Goal: Use online tool/utility: Utilize a website feature to perform a specific function

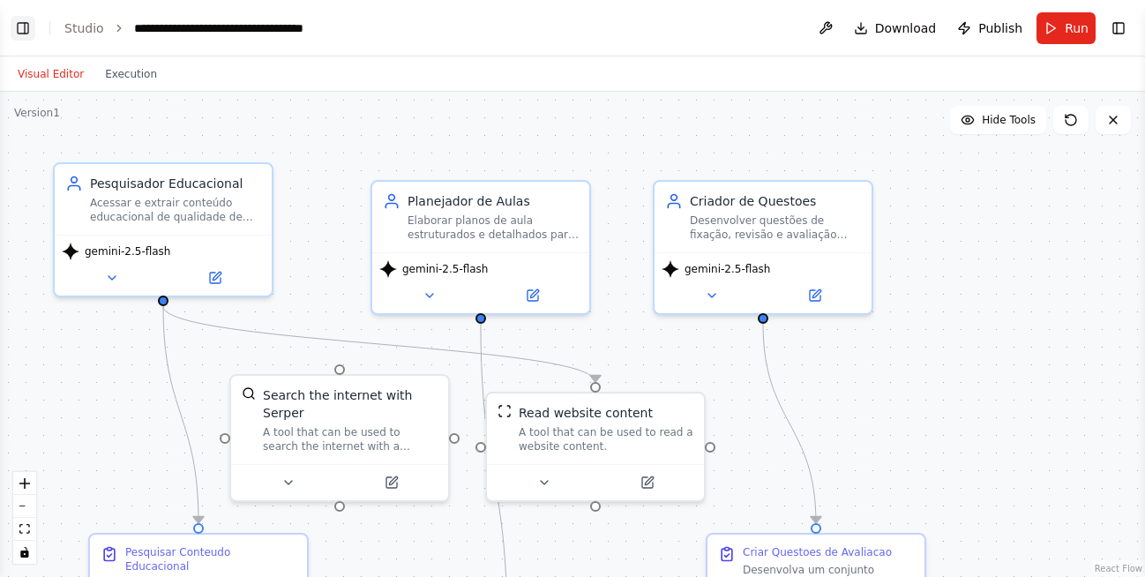
click at [20, 34] on button "Toggle Left Sidebar" at bounding box center [23, 28] width 25 height 25
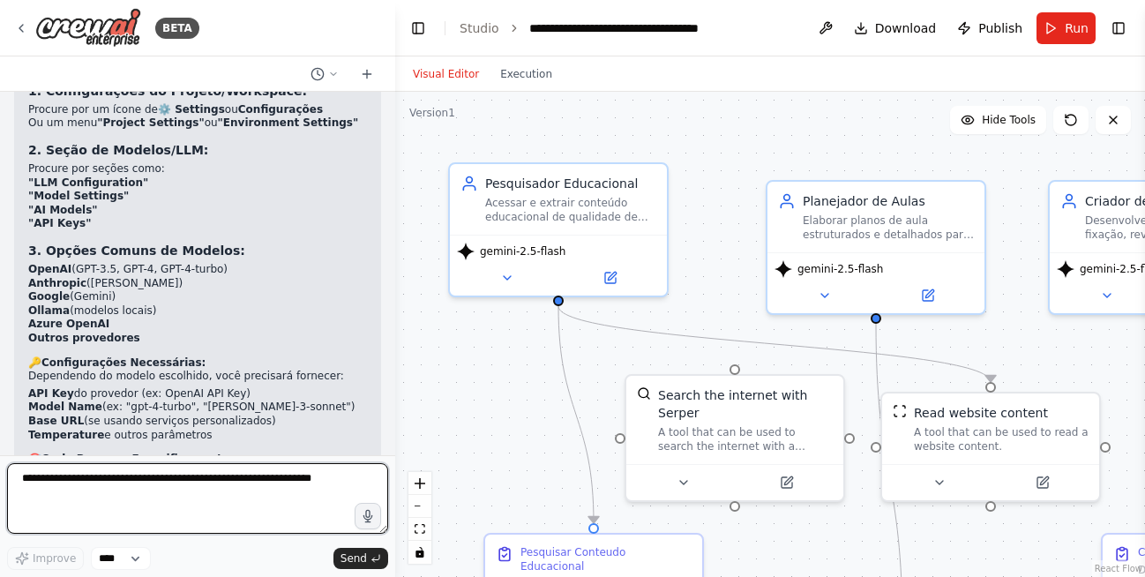
click at [162, 482] on textarea at bounding box center [197, 498] width 381 height 71
type textarea "**********"
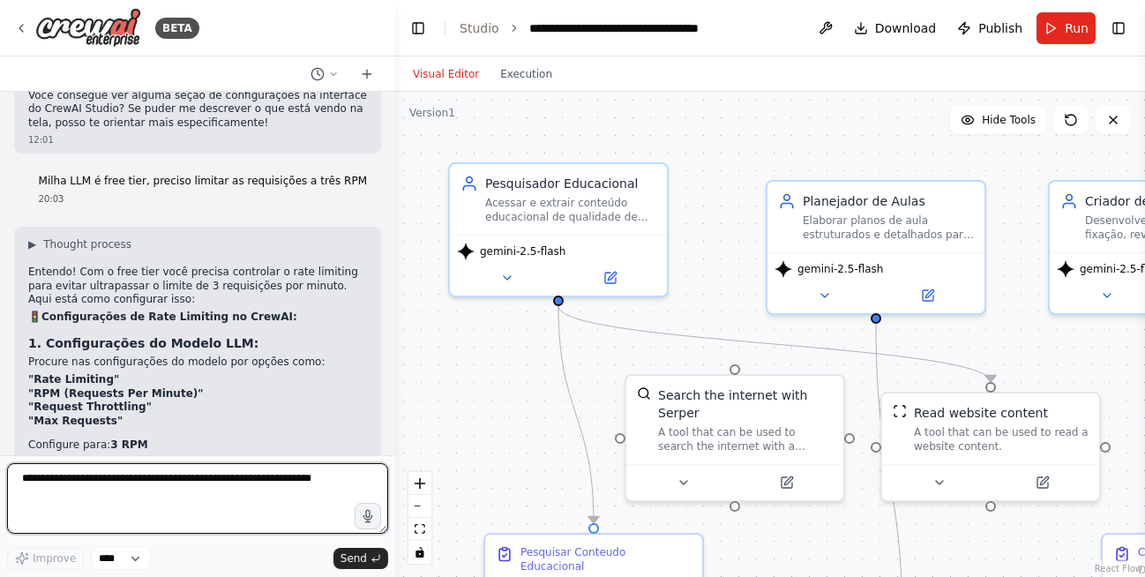
scroll to position [5709, 0]
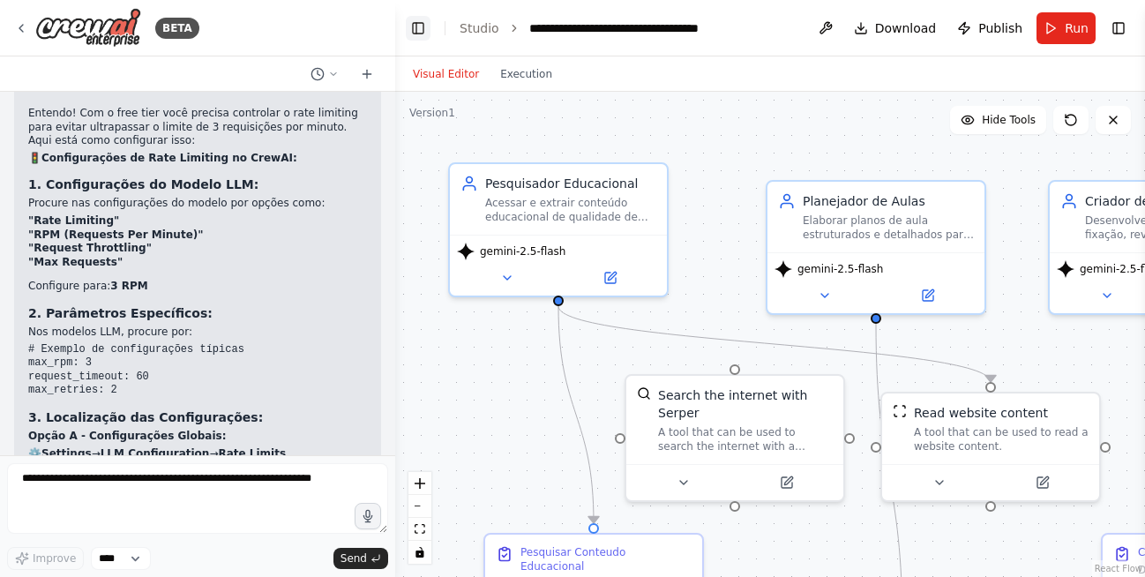
click at [422, 31] on button "Toggle Left Sidebar" at bounding box center [418, 28] width 25 height 25
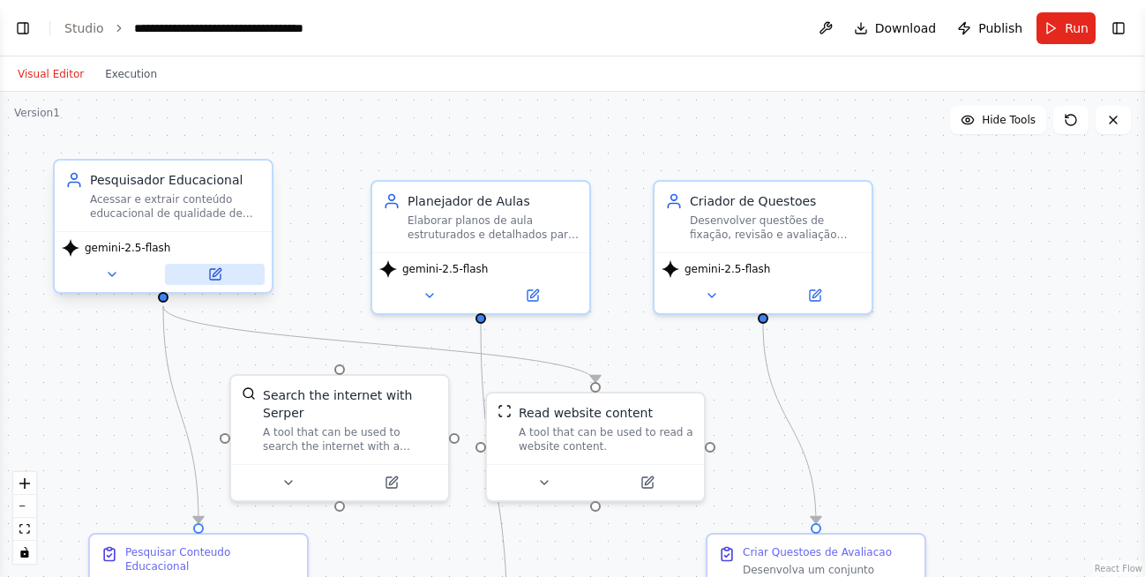
click at [214, 280] on icon at bounding box center [215, 274] width 14 height 14
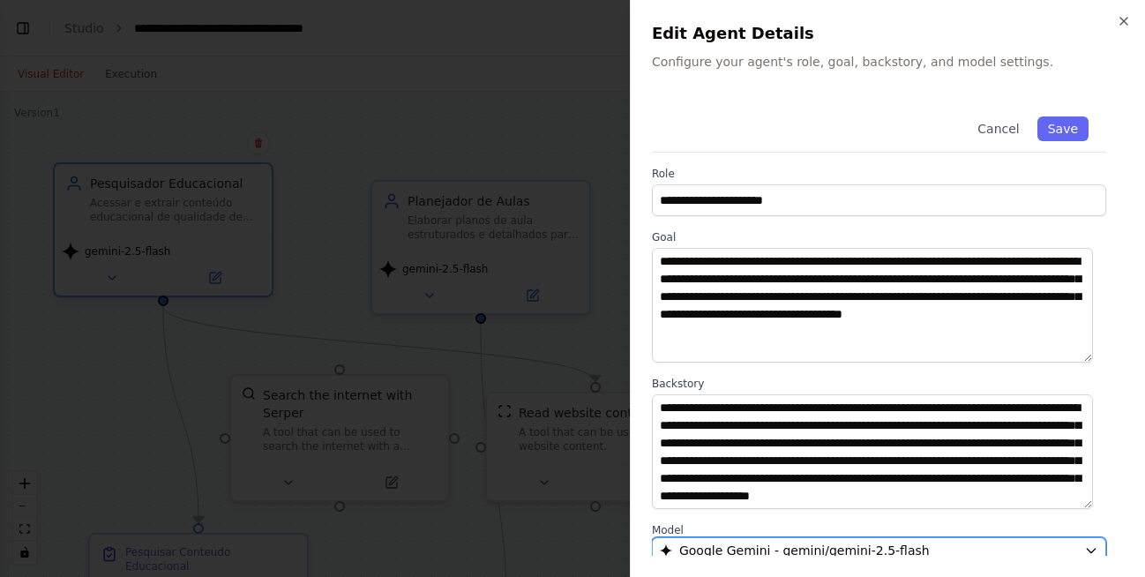
click at [959, 549] on div "Google Gemini - gemini/gemini-2.5-flash" at bounding box center [868, 551] width 417 height 18
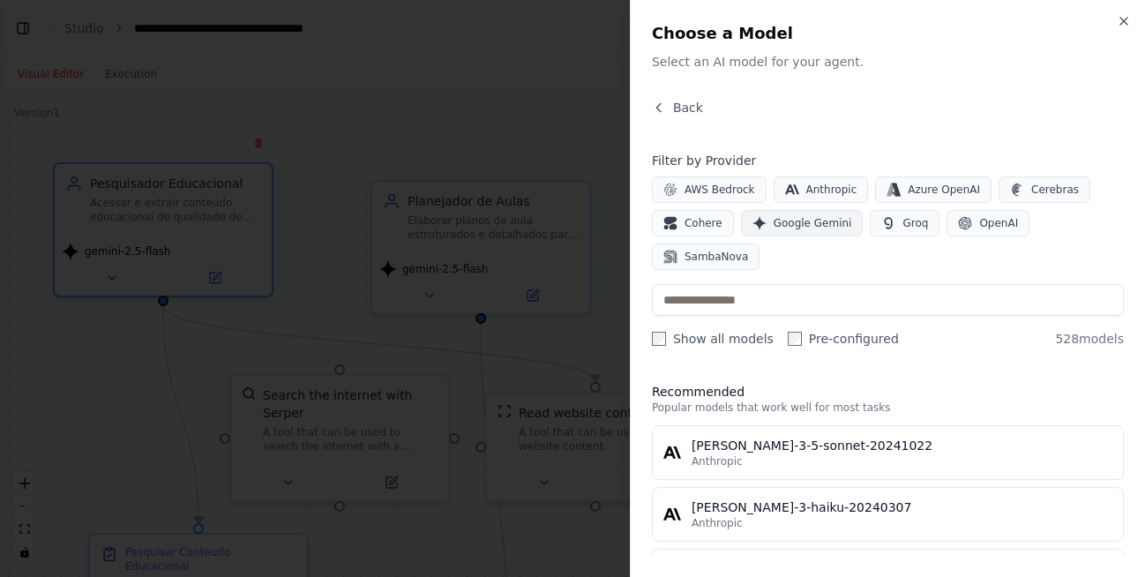
click at [810, 227] on span "Google Gemini" at bounding box center [813, 223] width 79 height 14
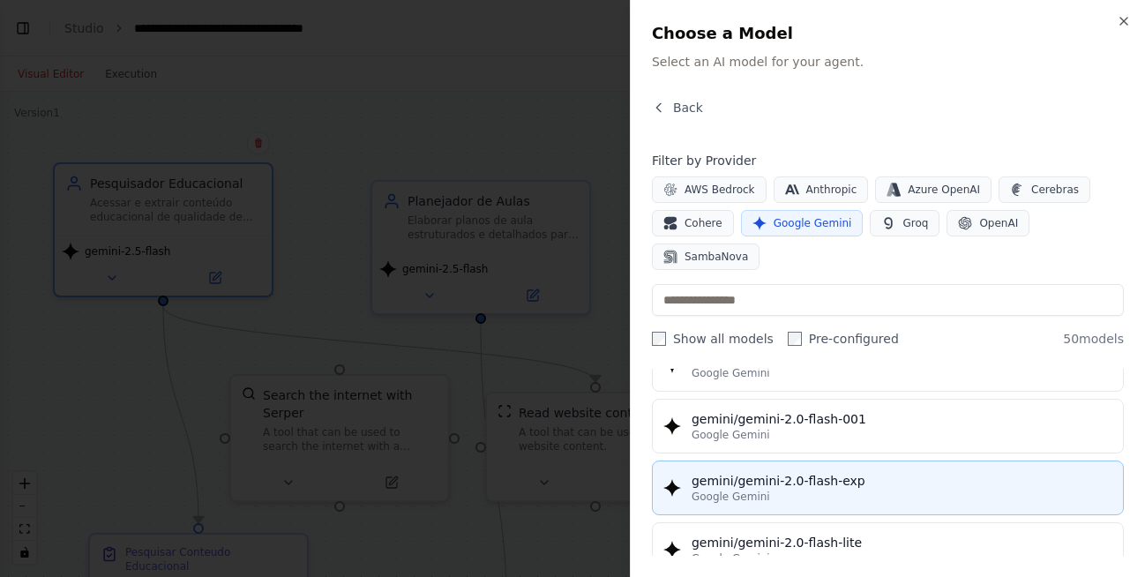
scroll to position [794, 0]
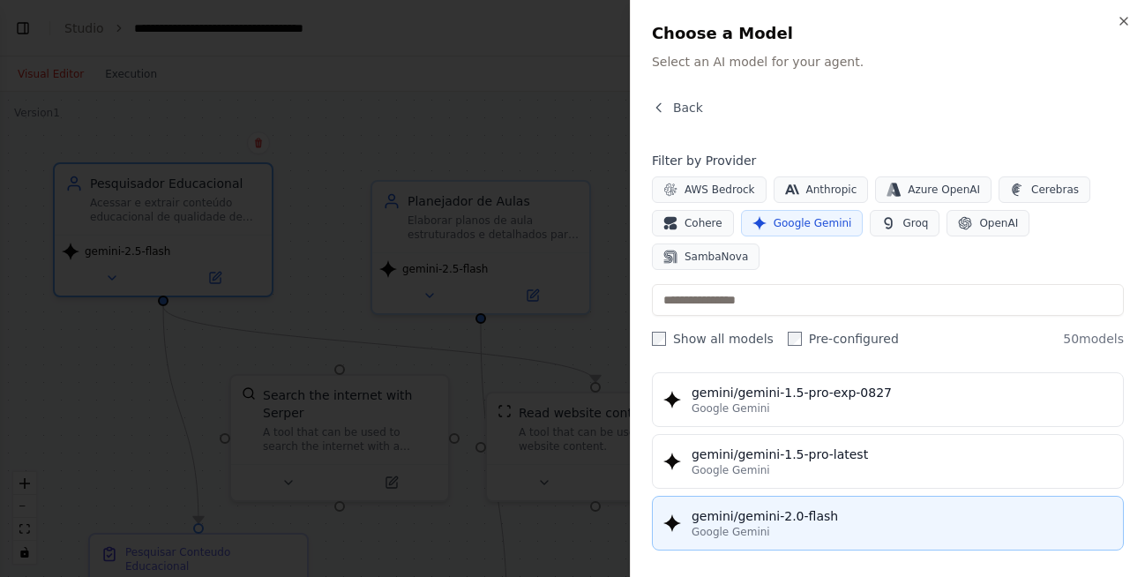
click at [807, 525] on div "Google Gemini" at bounding box center [902, 532] width 421 height 14
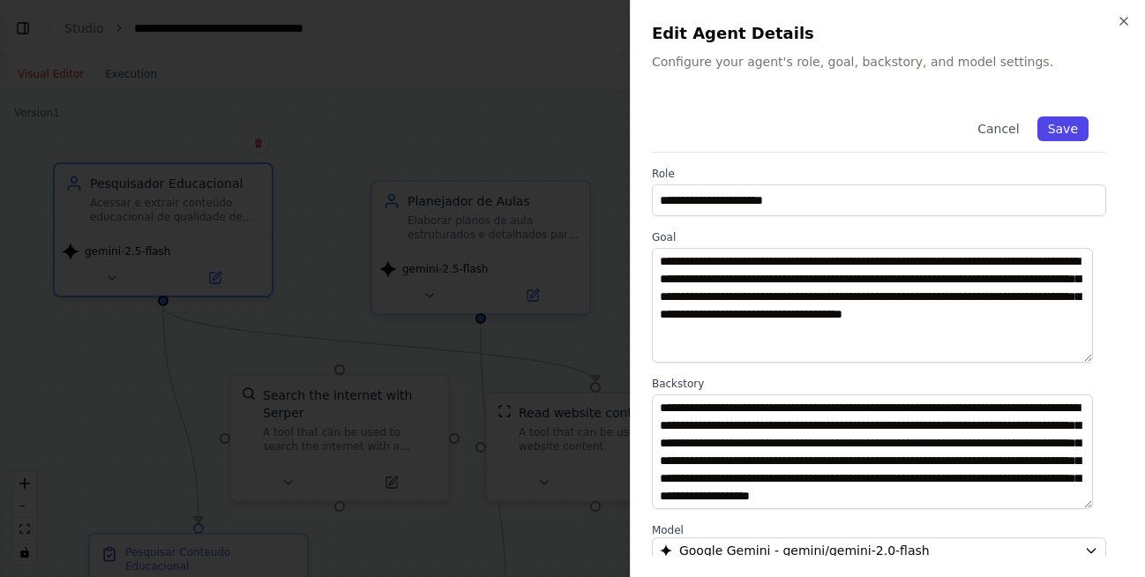
click at [1056, 130] on button "Save" at bounding box center [1063, 128] width 51 height 25
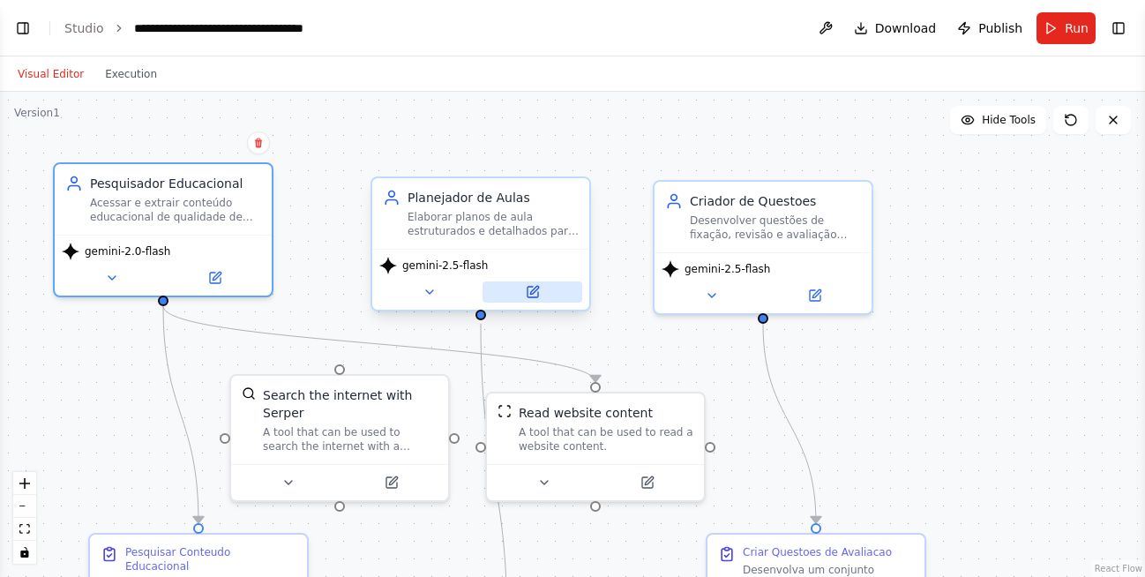
click at [535, 291] on icon at bounding box center [534, 290] width 8 height 8
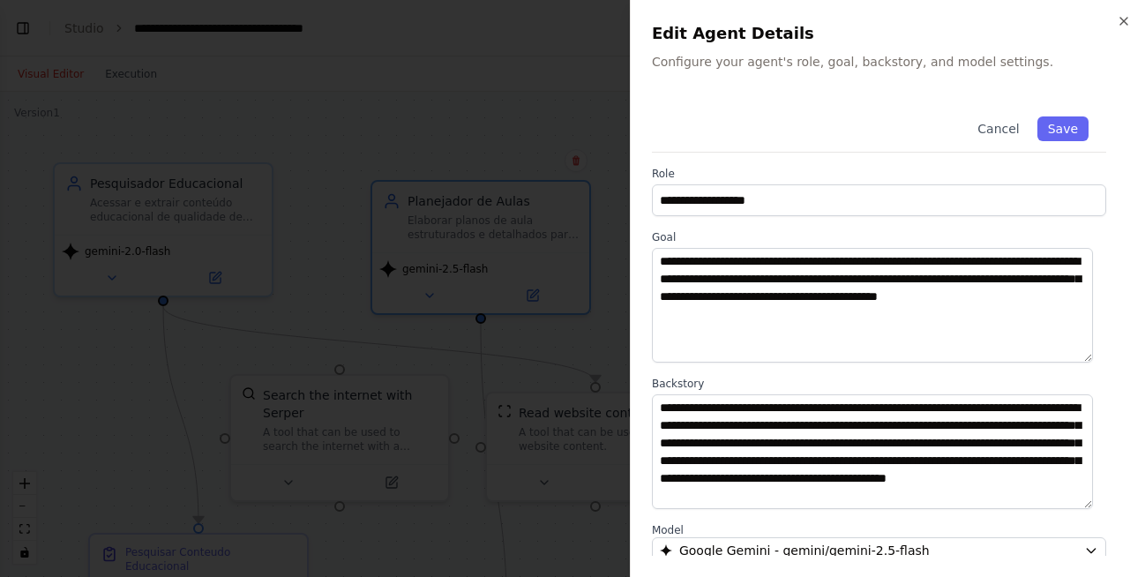
scroll to position [18, 0]
click at [855, 548] on span "Google Gemini - gemini/gemini-2.5-flash" at bounding box center [805, 551] width 251 height 18
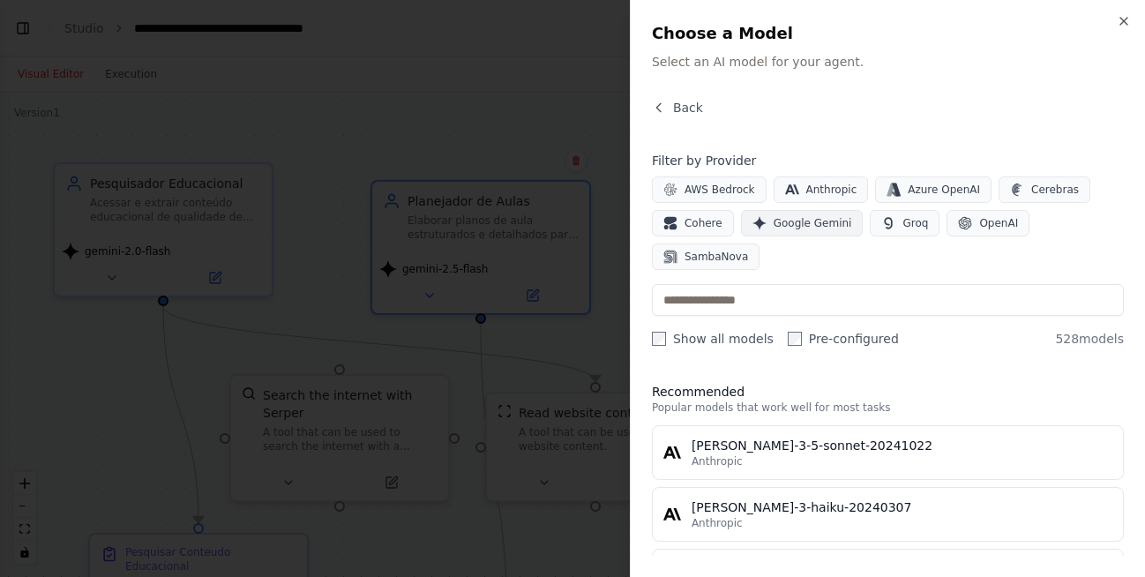
click at [790, 227] on span "Google Gemini" at bounding box center [813, 223] width 79 height 14
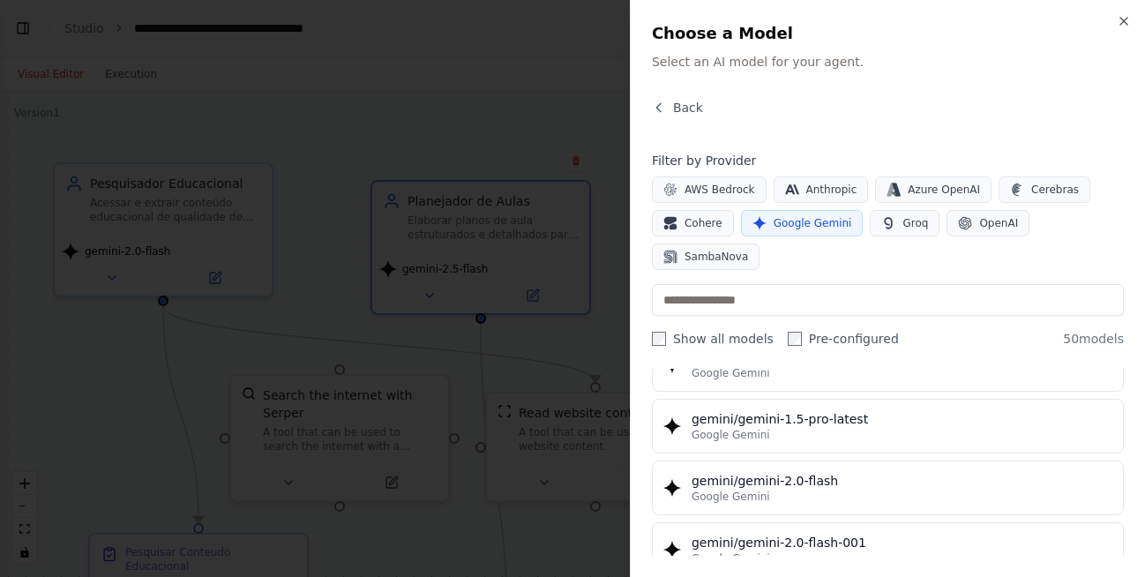
scroll to position [794, 0]
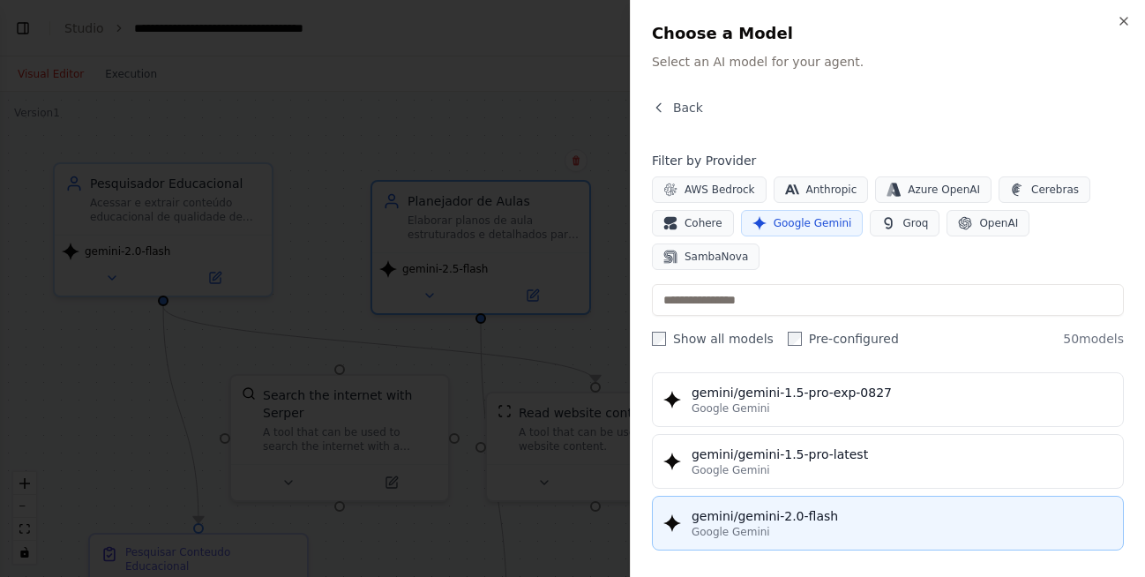
click at [799, 507] on div "gemini/gemini-2.0-flash" at bounding box center [902, 516] width 421 height 18
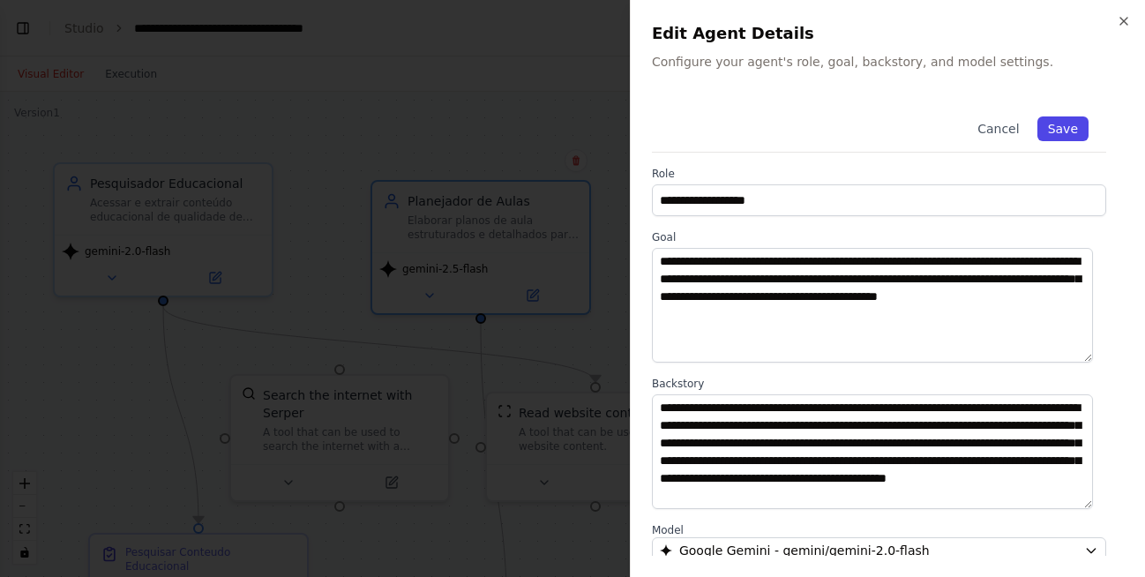
click at [1049, 124] on button "Save" at bounding box center [1063, 128] width 51 height 25
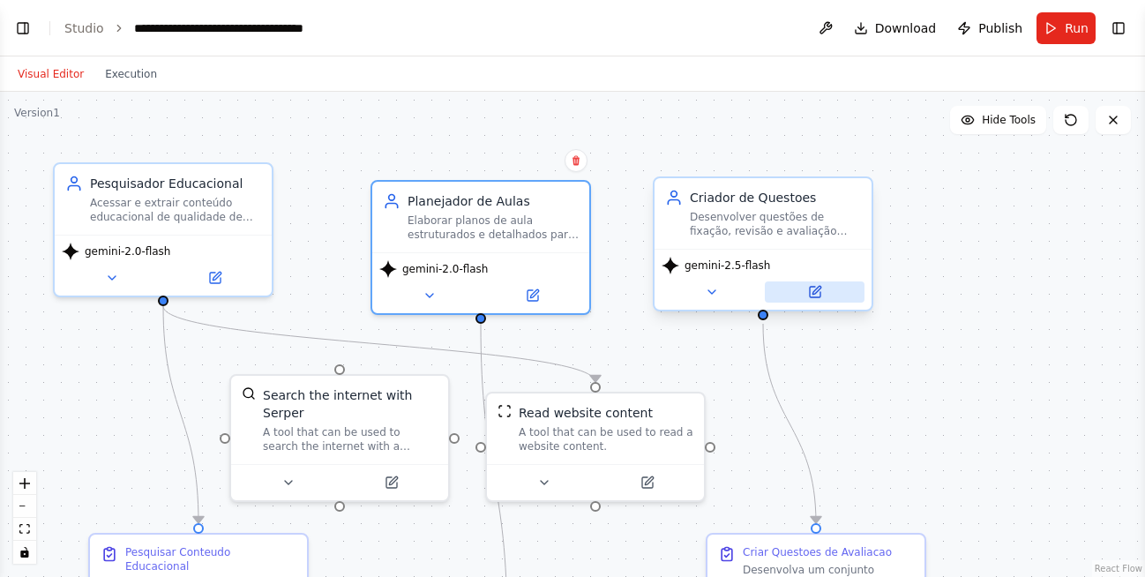
click at [814, 296] on icon at bounding box center [815, 292] width 11 height 11
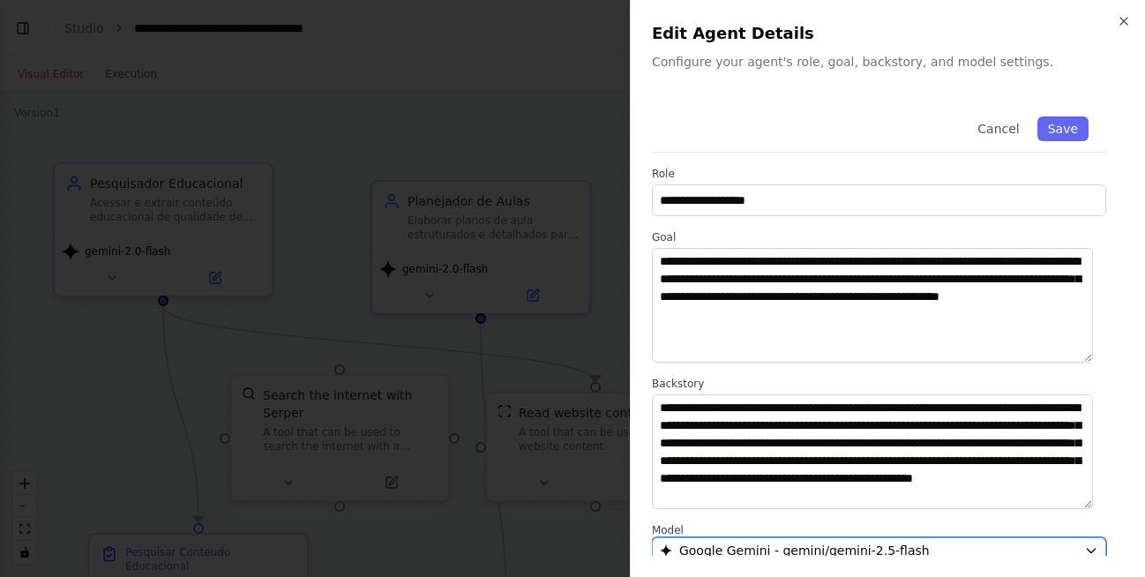
click at [717, 553] on span "Google Gemini - gemini/gemini-2.5-flash" at bounding box center [805, 551] width 251 height 18
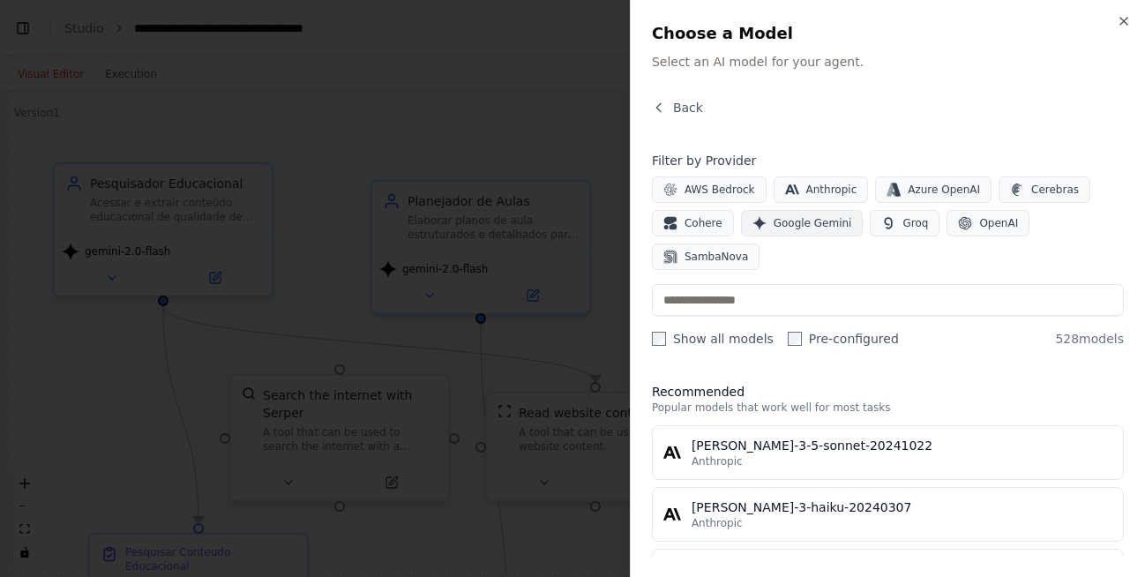
click at [790, 229] on span "Google Gemini" at bounding box center [813, 223] width 79 height 14
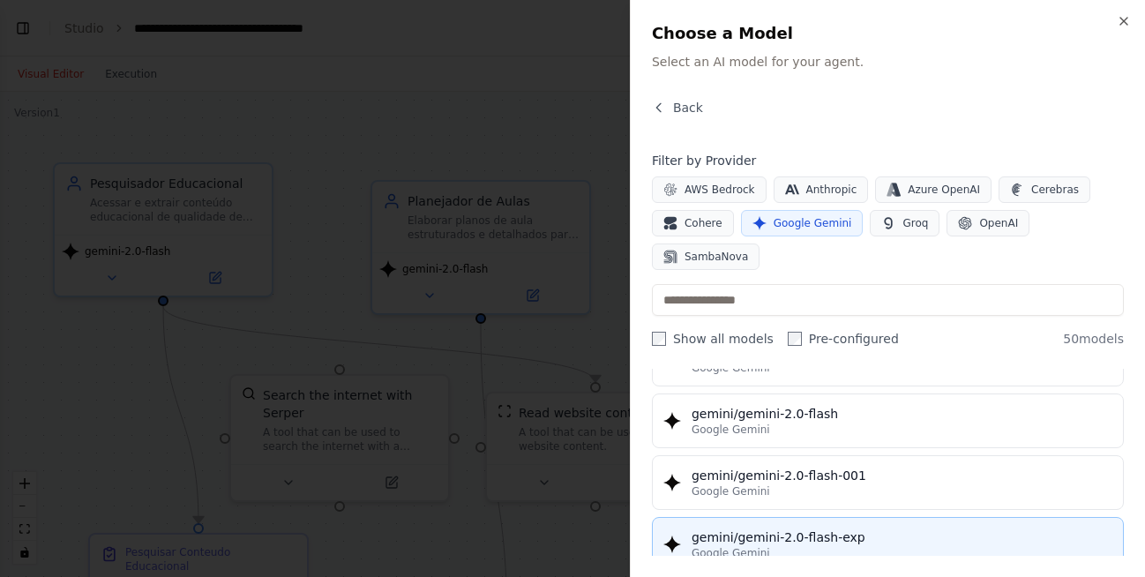
scroll to position [953, 0]
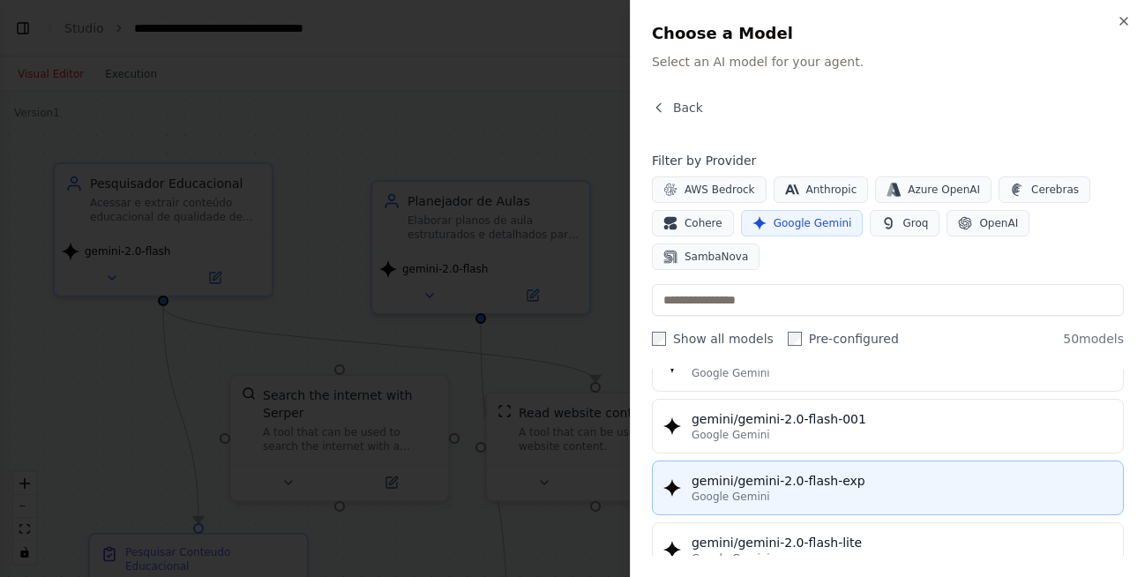
click at [804, 522] on button "gemini/gemini-2.0-flash-lite Google Gemini" at bounding box center [888, 549] width 472 height 55
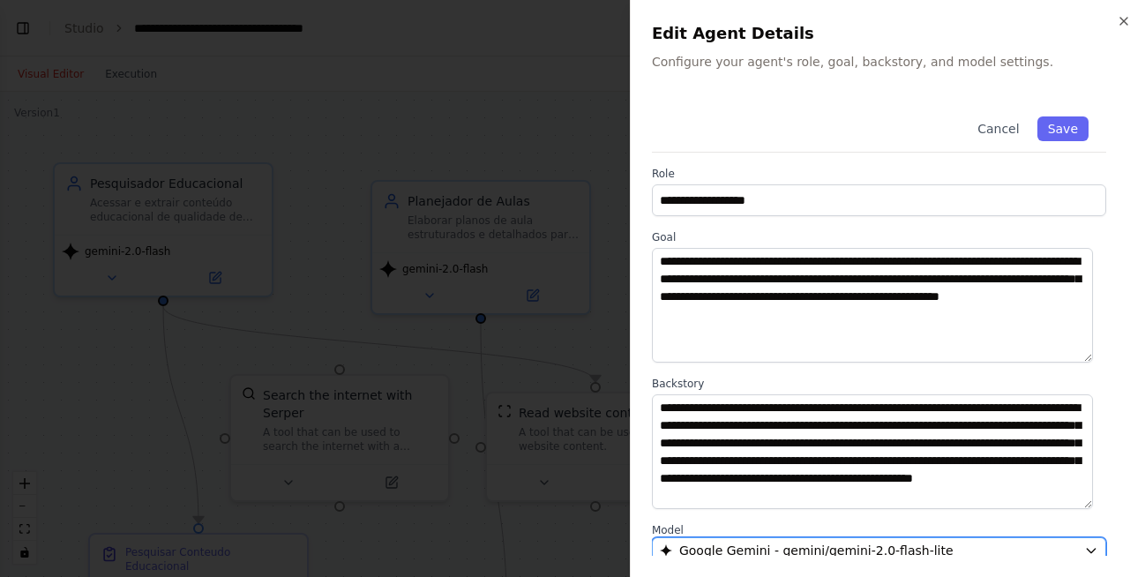
click at [803, 553] on span "Google Gemini - gemini/gemini-2.0-flash-lite" at bounding box center [817, 551] width 274 height 18
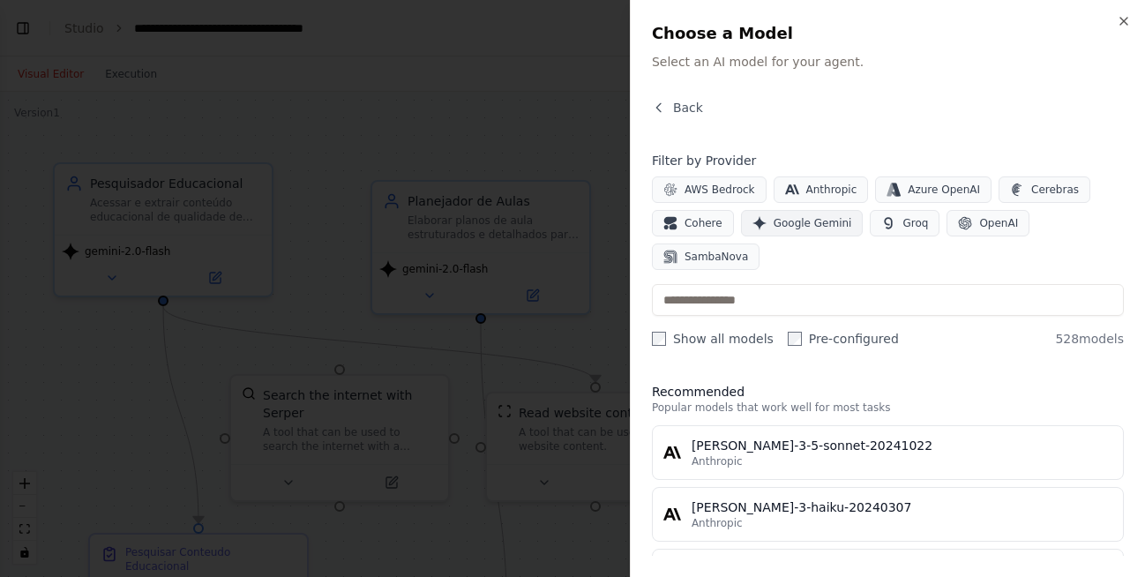
click at [806, 222] on span "Google Gemini" at bounding box center [813, 223] width 79 height 14
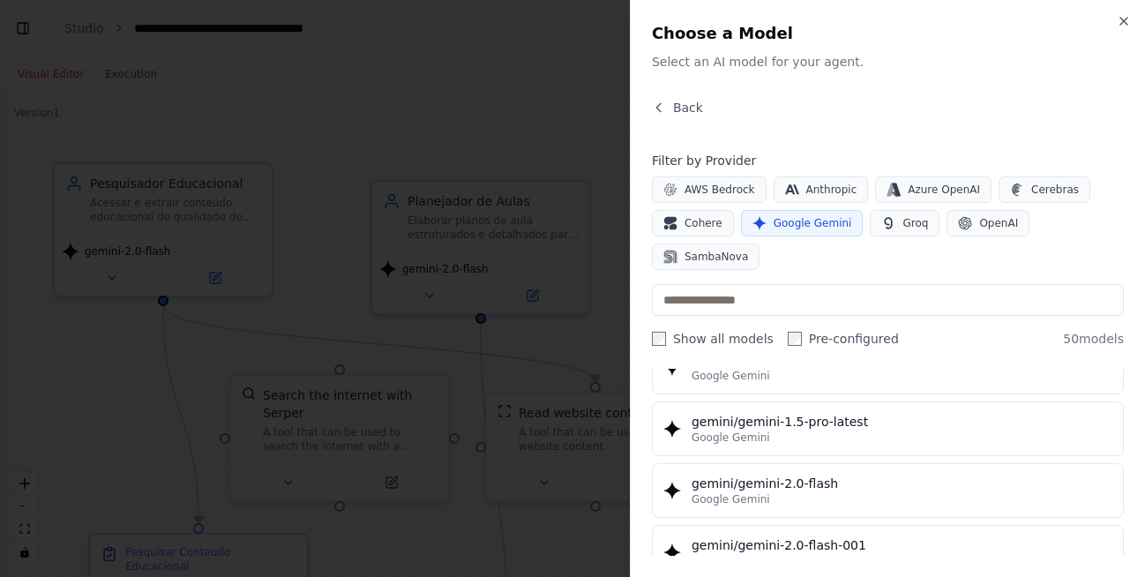
scroll to position [794, 0]
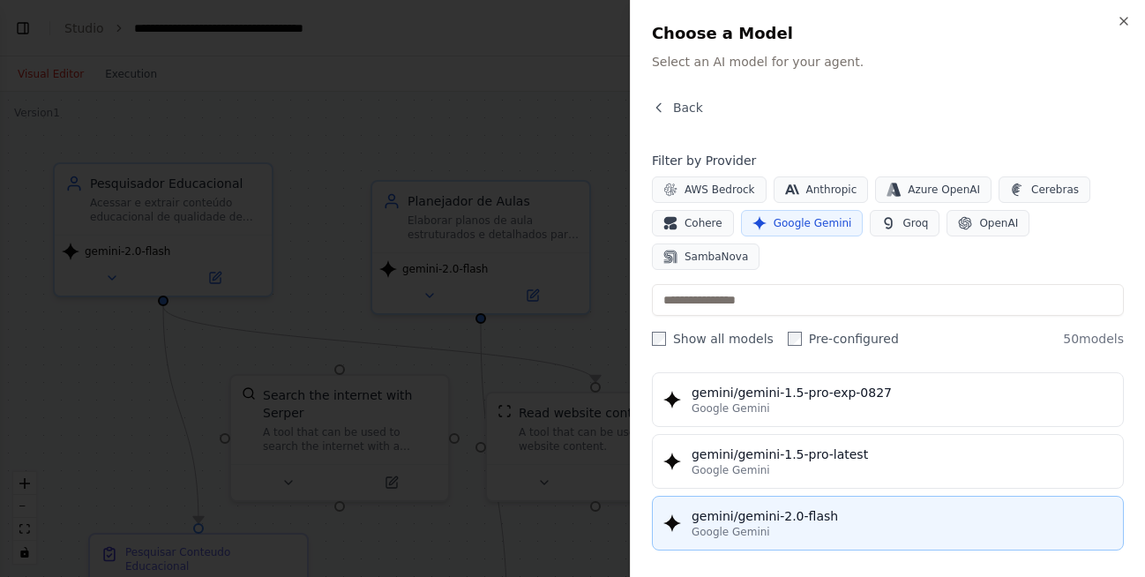
click at [767, 507] on div "gemini/gemini-2.0-flash" at bounding box center [902, 516] width 421 height 18
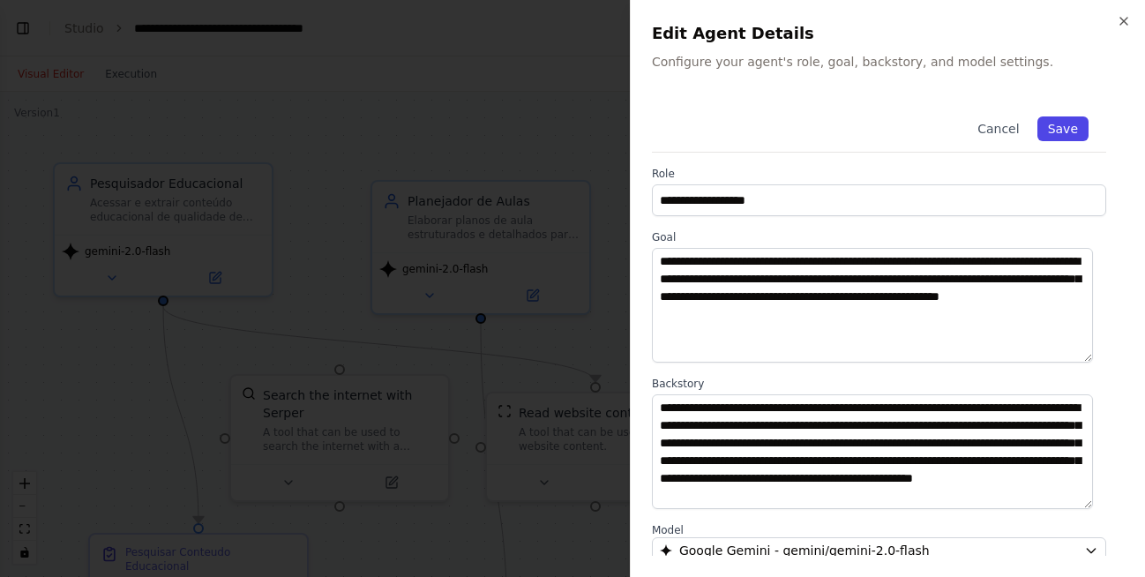
click at [1055, 125] on button "Save" at bounding box center [1063, 128] width 51 height 25
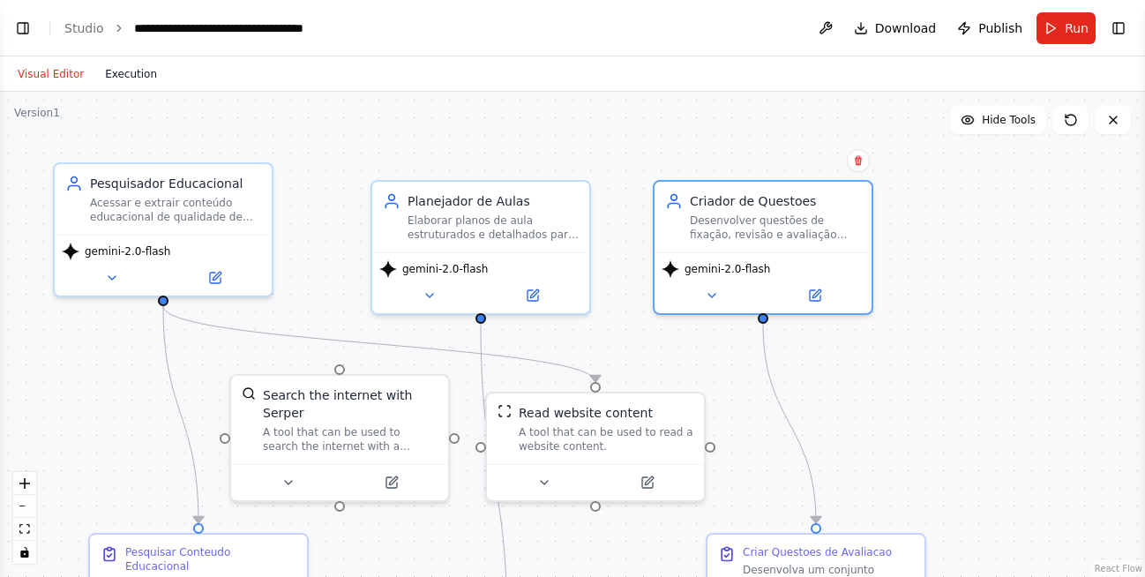
click at [118, 71] on button "Execution" at bounding box center [130, 74] width 73 height 21
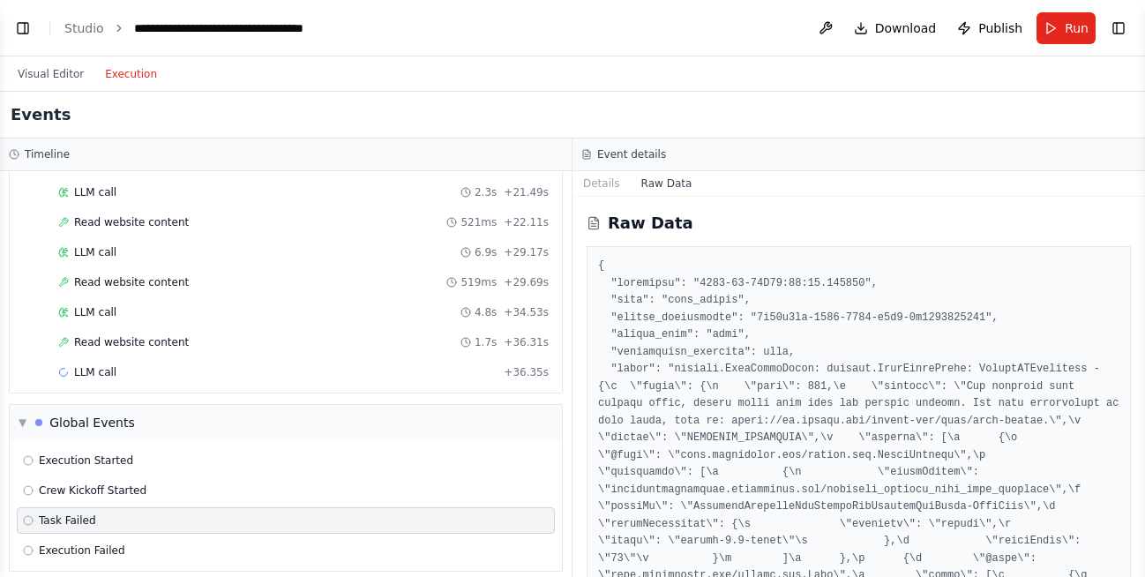
scroll to position [491, 0]
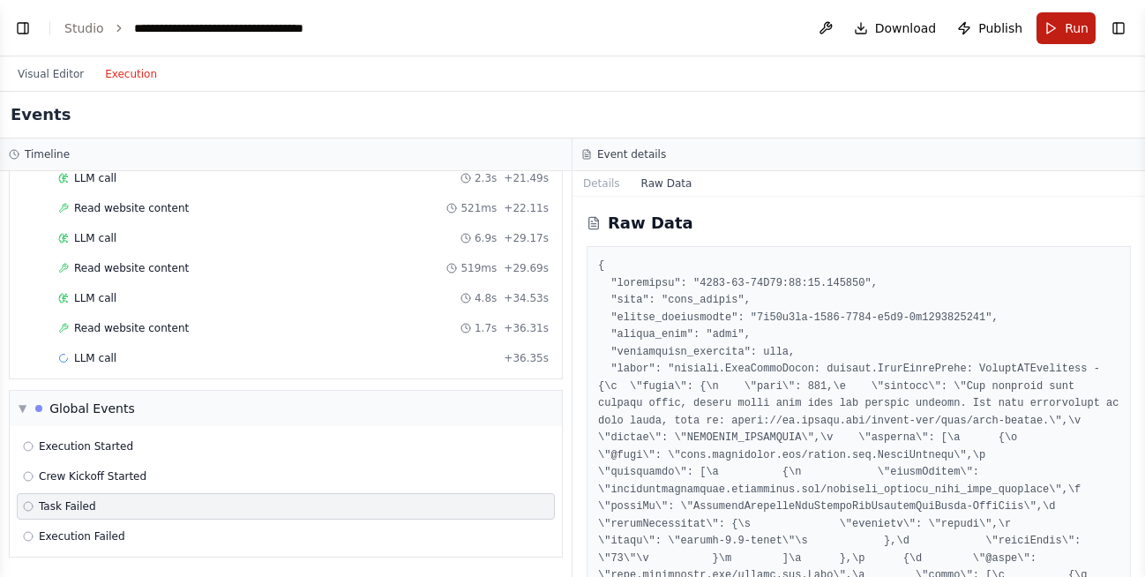
click at [1062, 30] on button "Run" at bounding box center [1066, 28] width 59 height 32
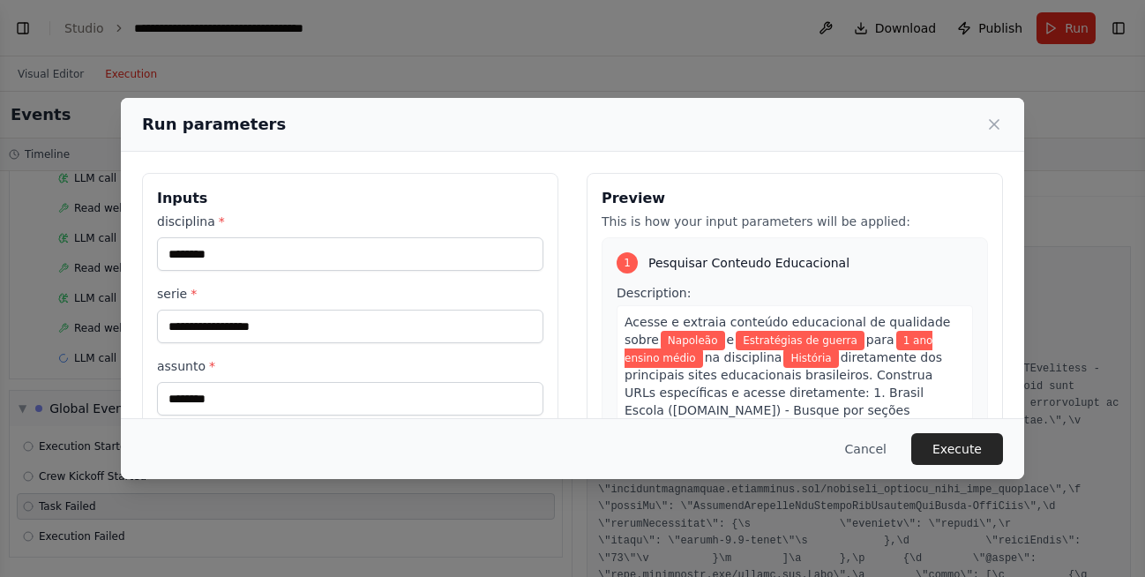
scroll to position [194, 0]
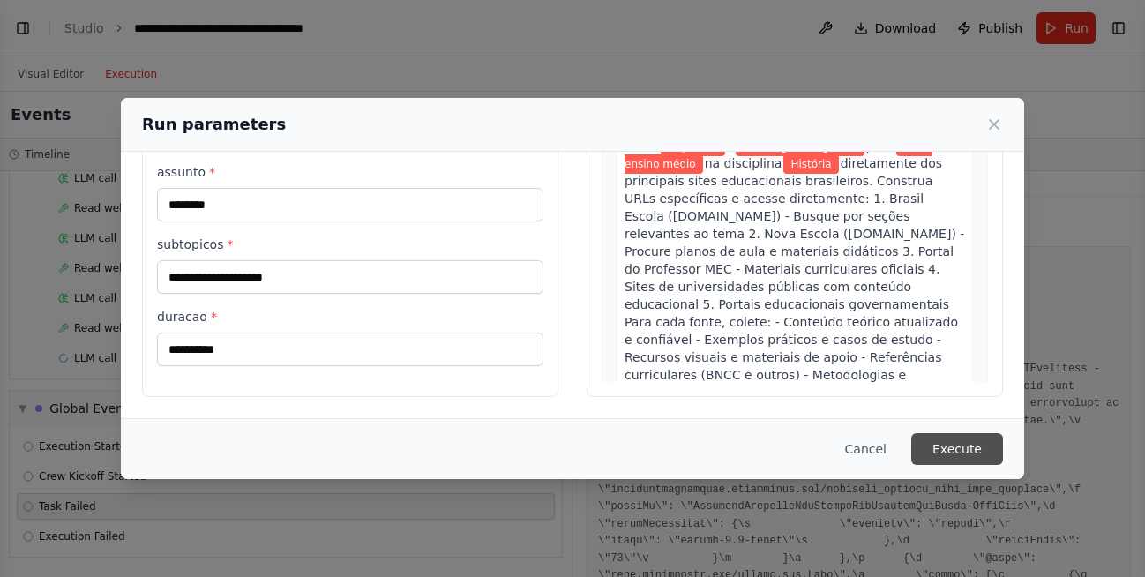
click at [932, 449] on button "Execute" at bounding box center [958, 449] width 92 height 32
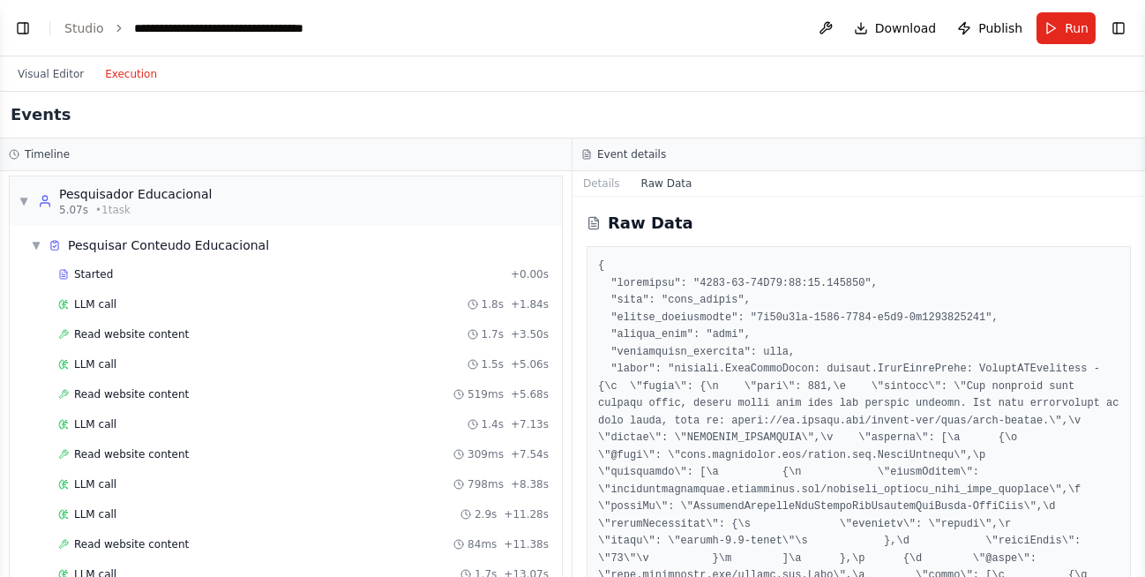
scroll to position [0, 0]
